Goal: Task Accomplishment & Management: Complete application form

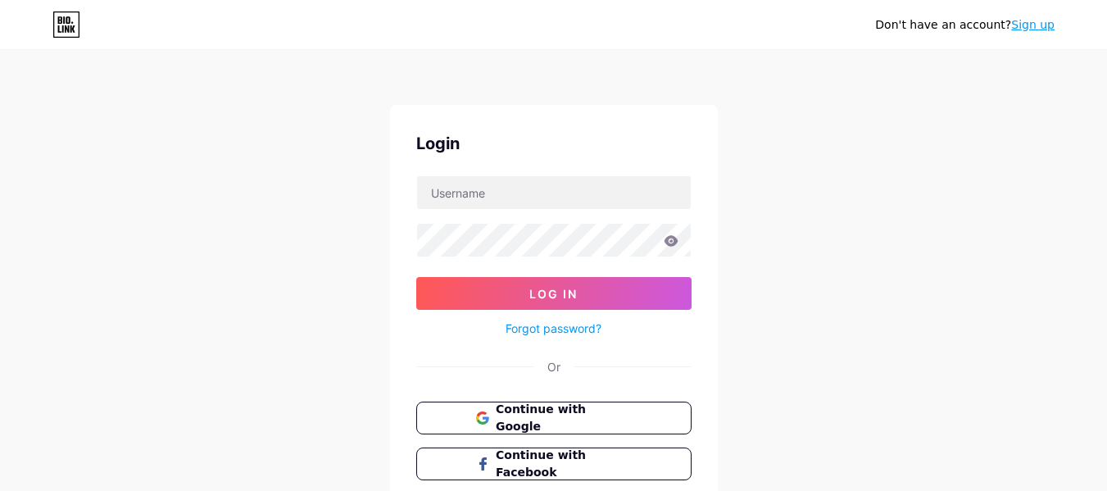
click at [1032, 21] on link "Sign up" at bounding box center [1032, 24] width 43 height 13
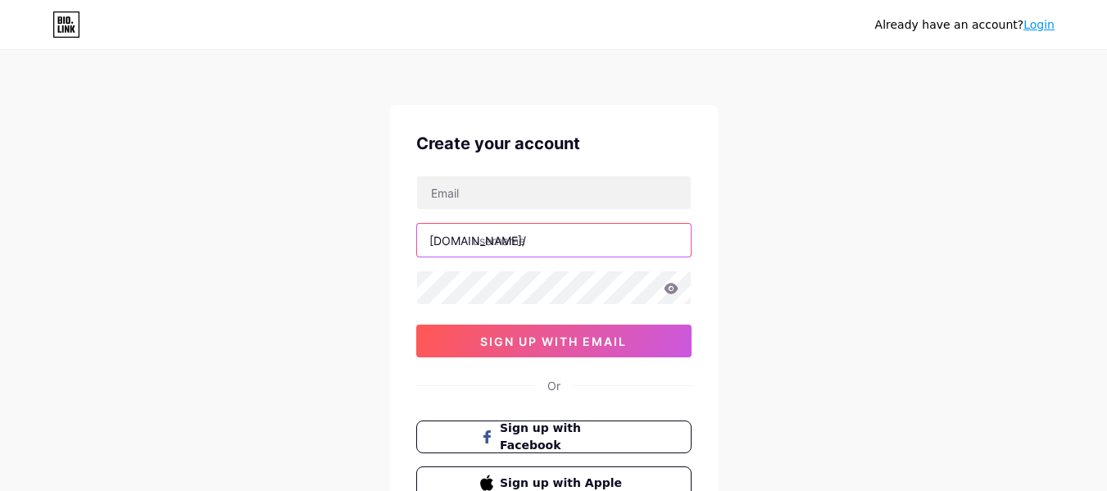
click at [492, 243] on input "text" at bounding box center [554, 240] width 274 height 33
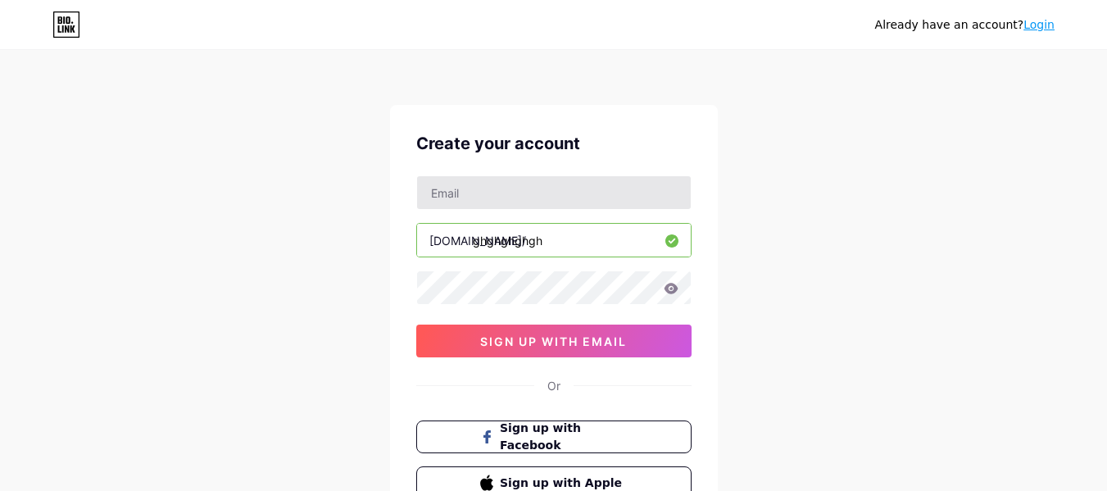
type input "ghghghghgh"
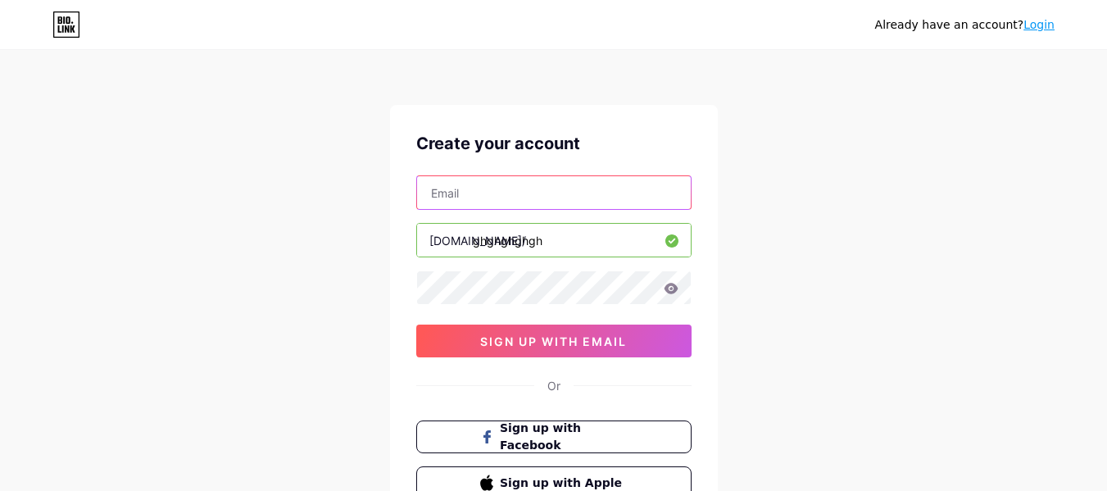
click at [495, 197] on input "text" at bounding box center [554, 192] width 274 height 33
type input "[EMAIL_ADDRESS][DOMAIN_NAME]"
click at [672, 288] on icon at bounding box center [671, 288] width 14 height 11
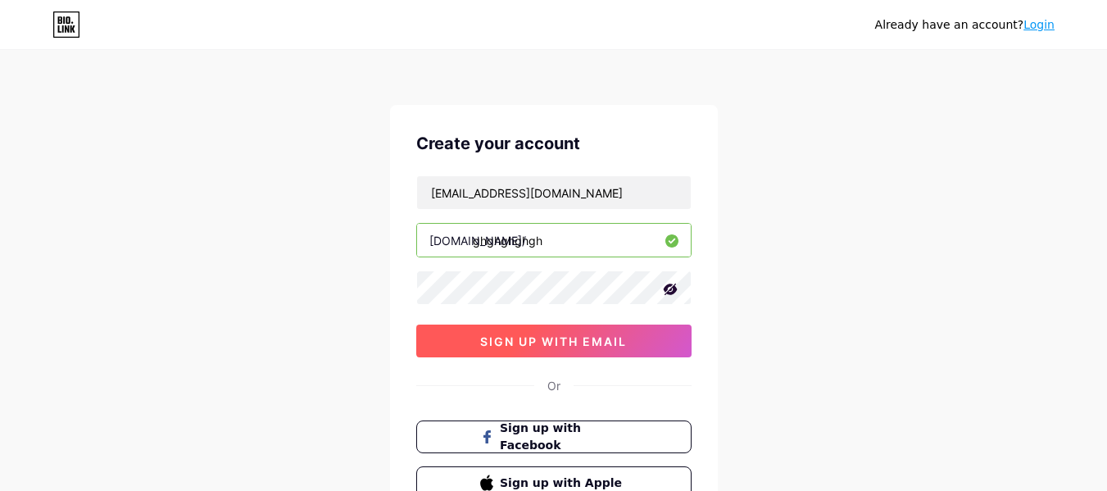
click at [586, 340] on span "sign up with email" at bounding box center [553, 341] width 147 height 14
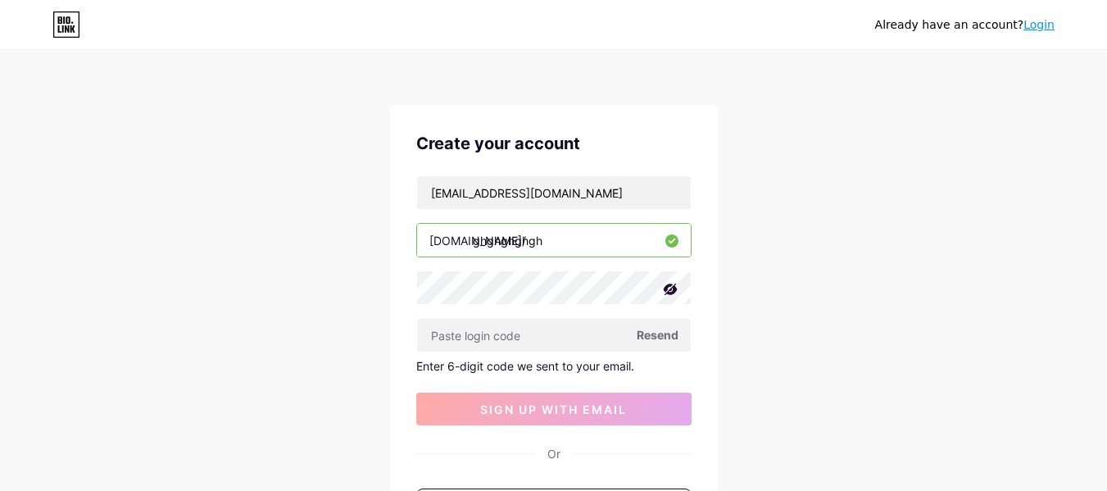
click at [656, 333] on span "Resend" at bounding box center [658, 334] width 42 height 17
